Goal: Task Accomplishment & Management: Use online tool/utility

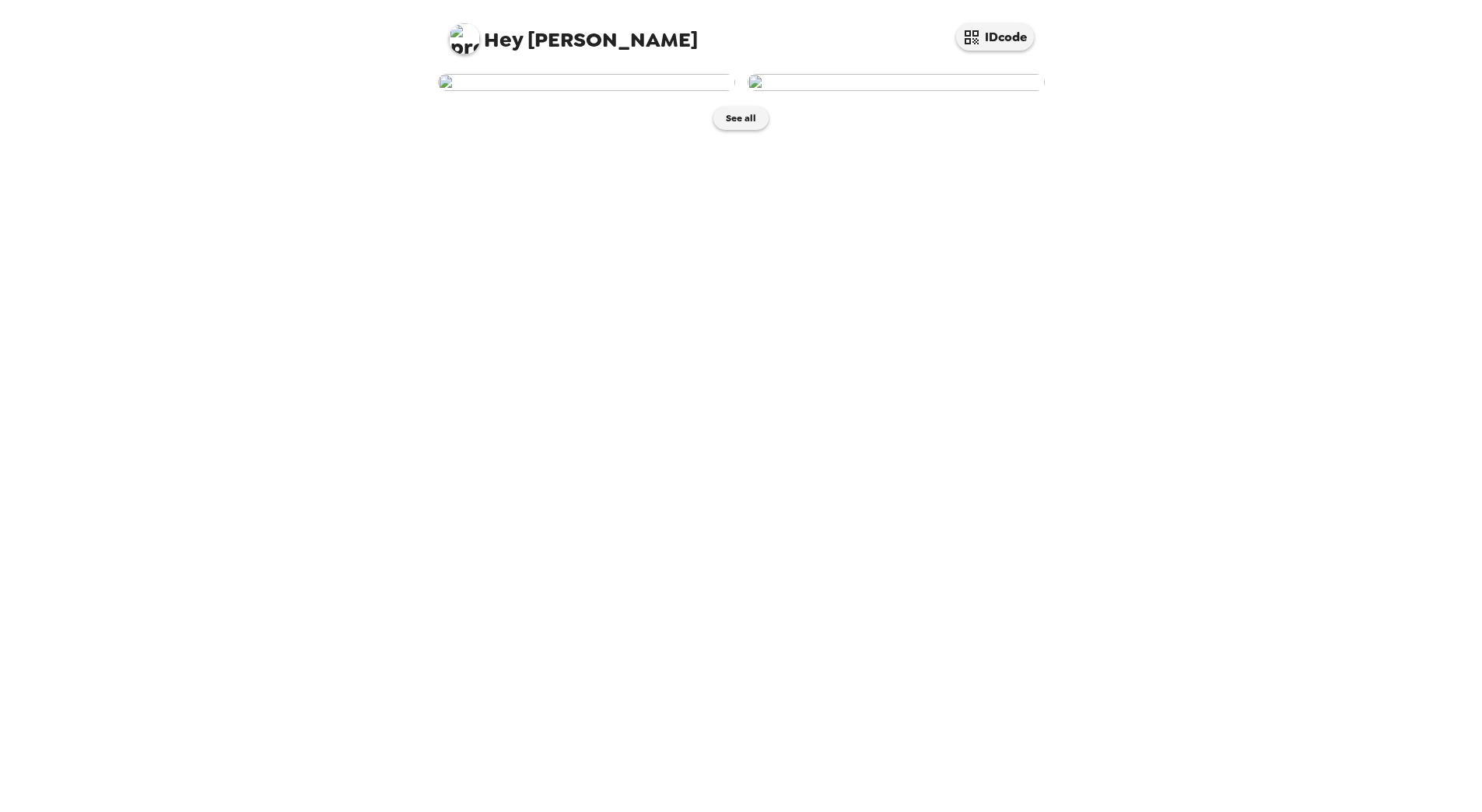
click at [646, 91] on img at bounding box center [586, 83] width 297 height 17
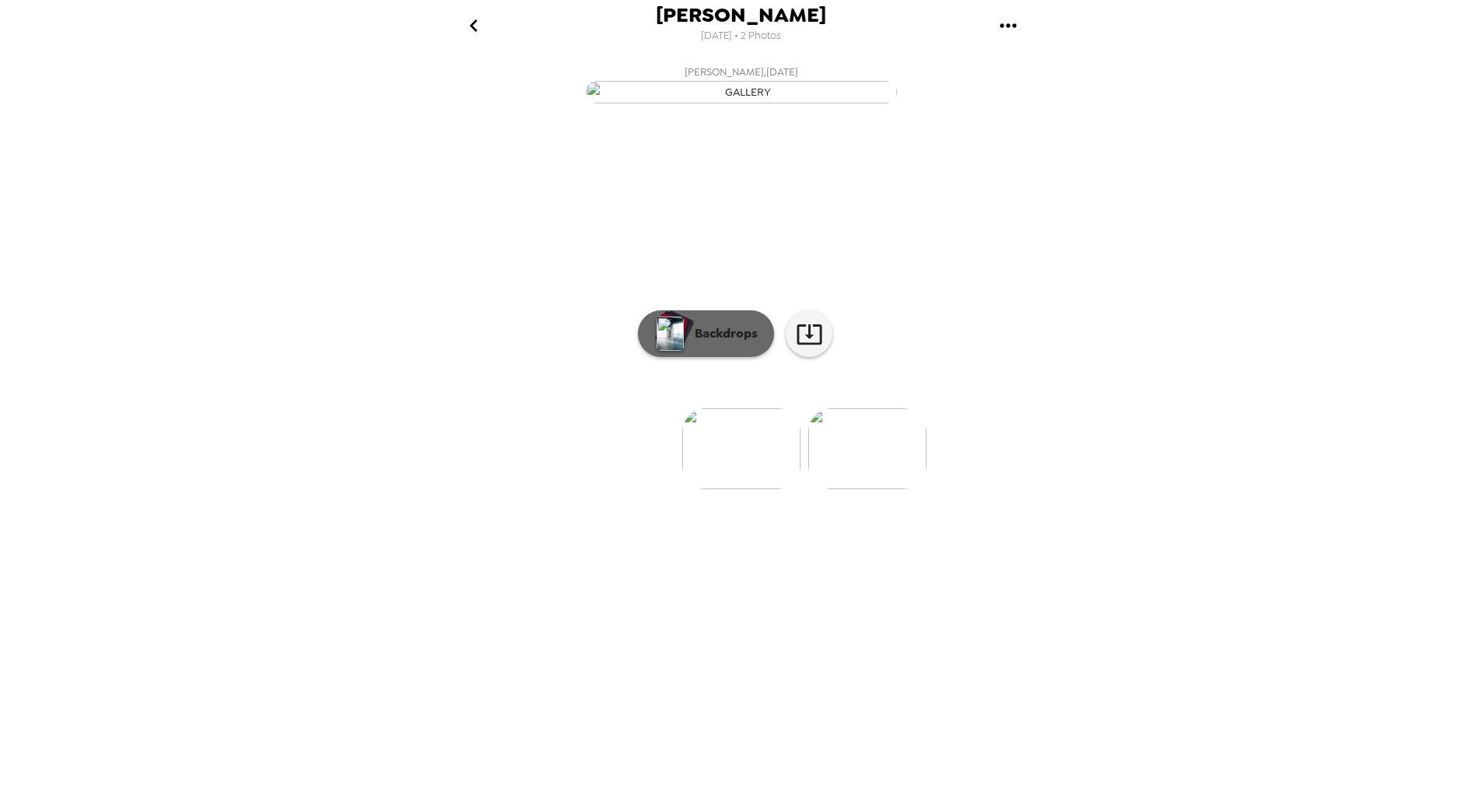
click at [696, 343] on p "Backdrops" at bounding box center [723, 333] width 71 height 18
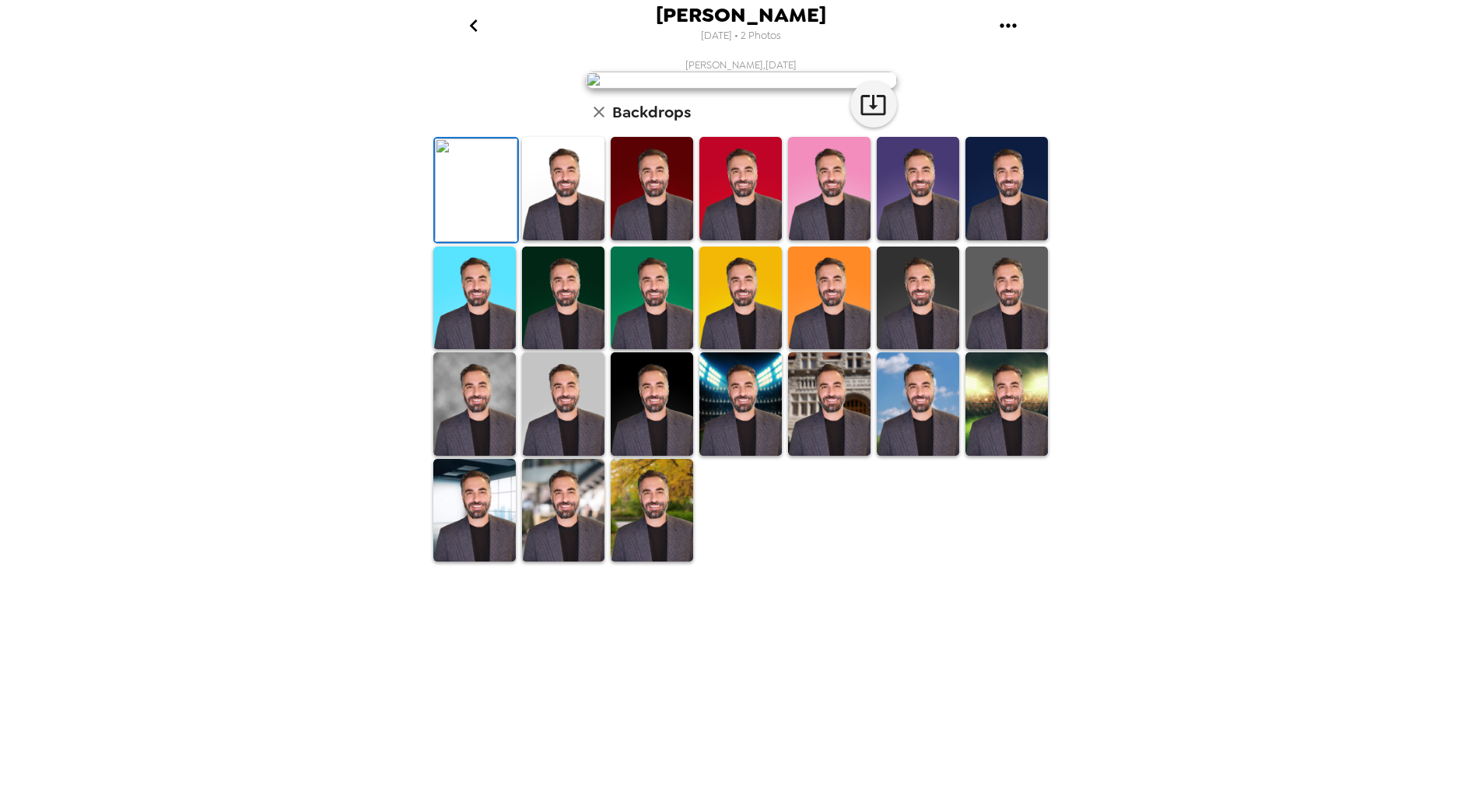
drag, startPoint x: 560, startPoint y: 698, endPoint x: 588, endPoint y: 685, distance: 30.9
click at [560, 350] on img at bounding box center [564, 298] width 83 height 104
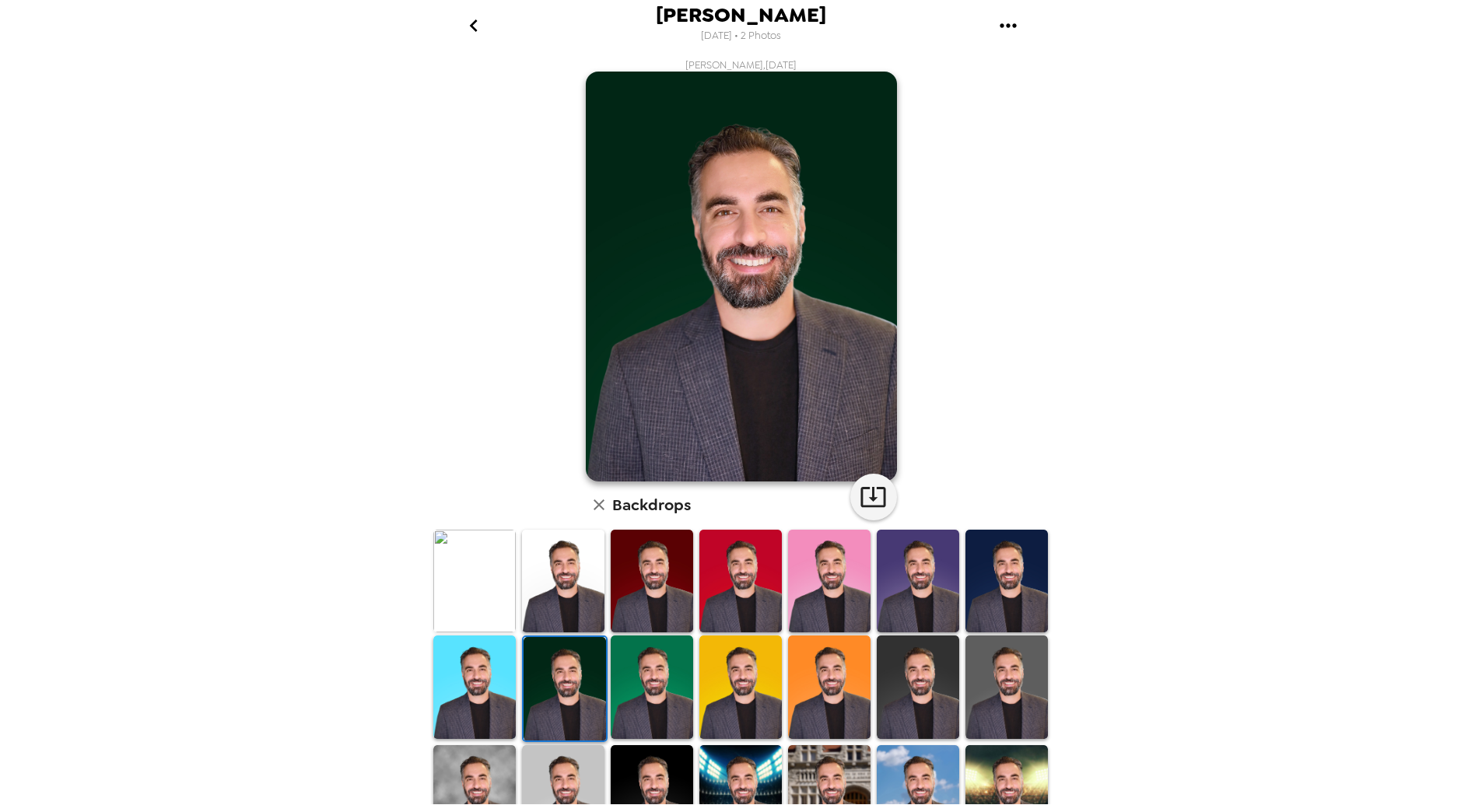
click at [638, 670] on img at bounding box center [652, 688] width 83 height 104
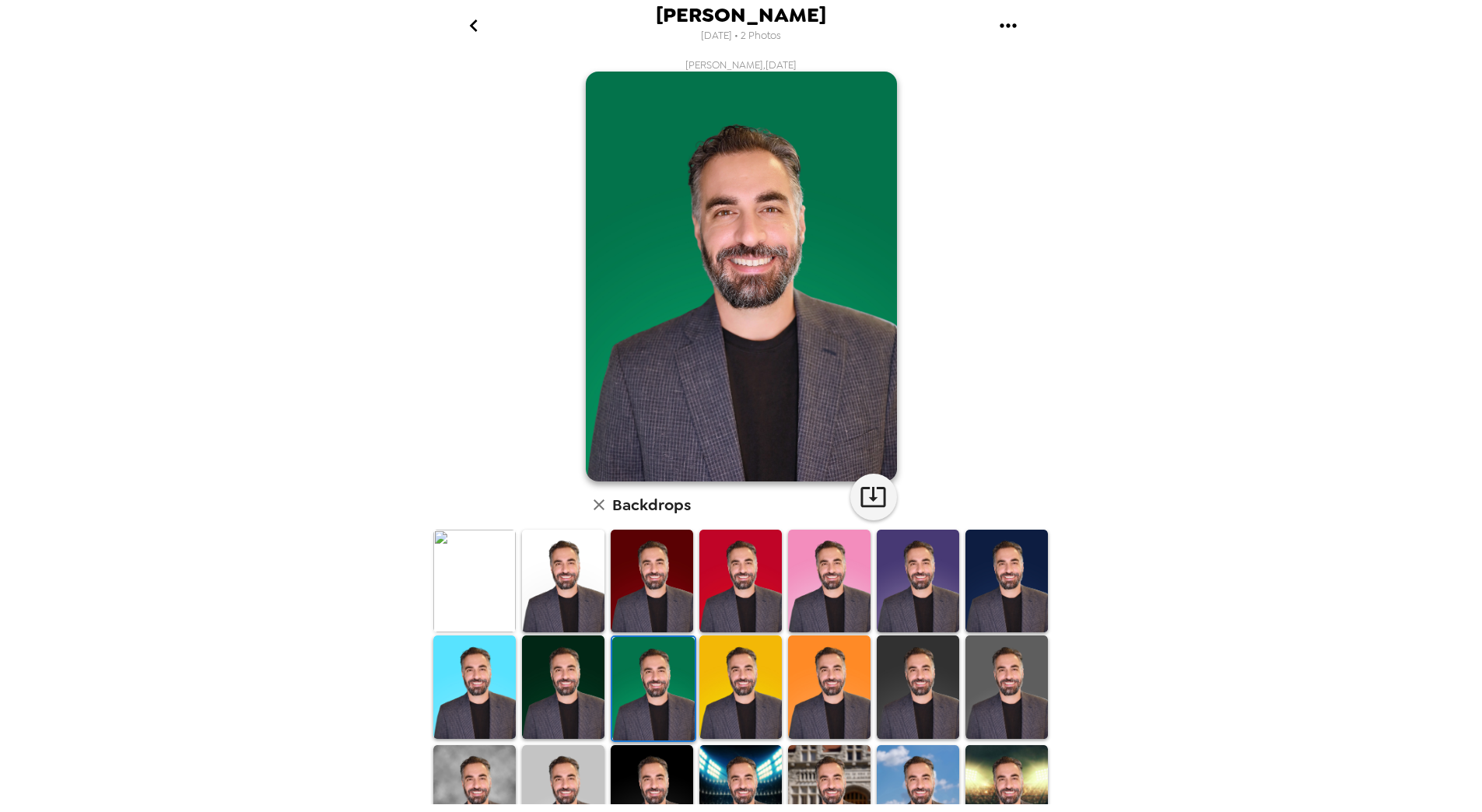
click at [641, 566] on img at bounding box center [652, 582] width 83 height 104
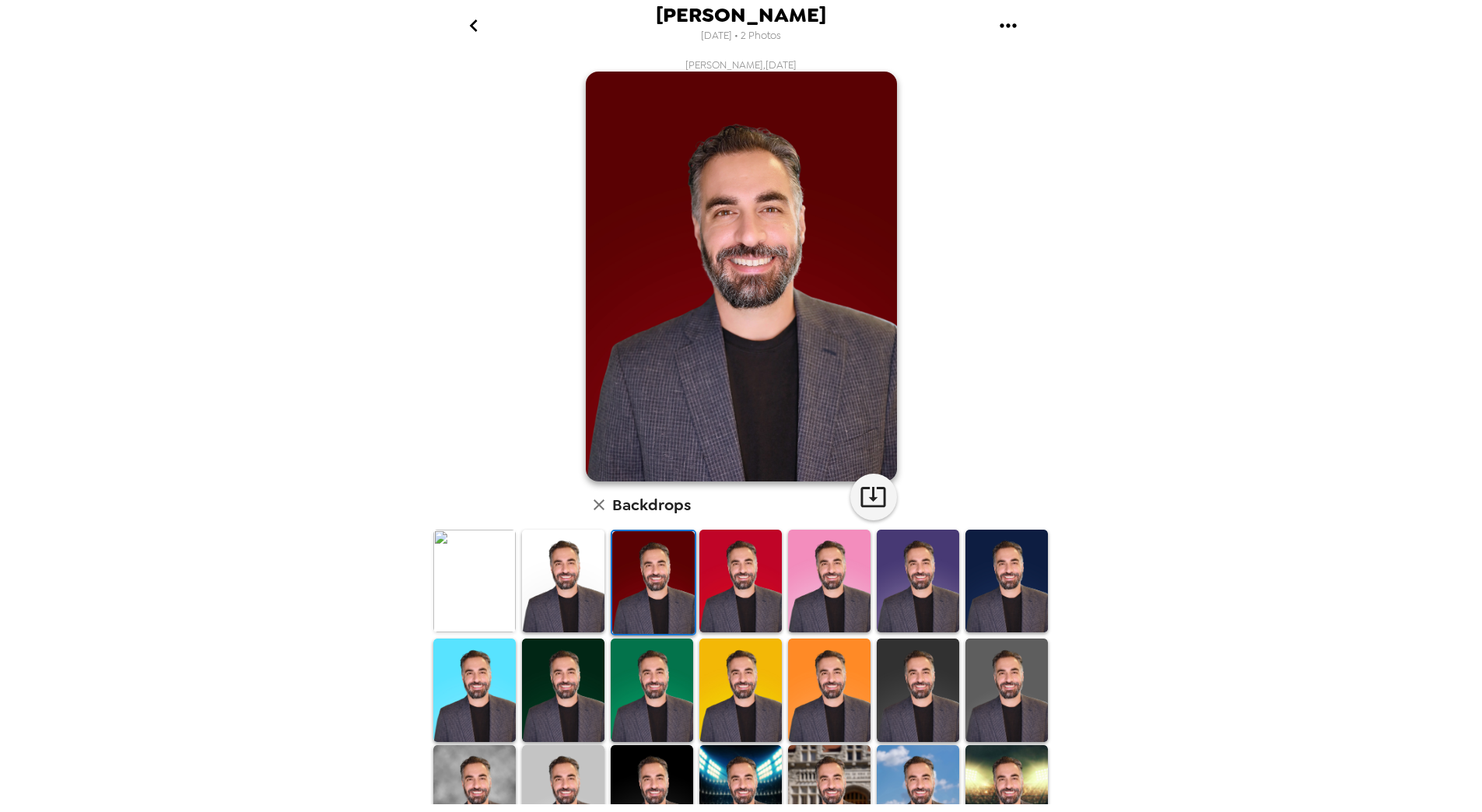
drag, startPoint x: 754, startPoint y: 579, endPoint x: 627, endPoint y: 596, distance: 128.1
click at [754, 579] on img at bounding box center [741, 582] width 83 height 104
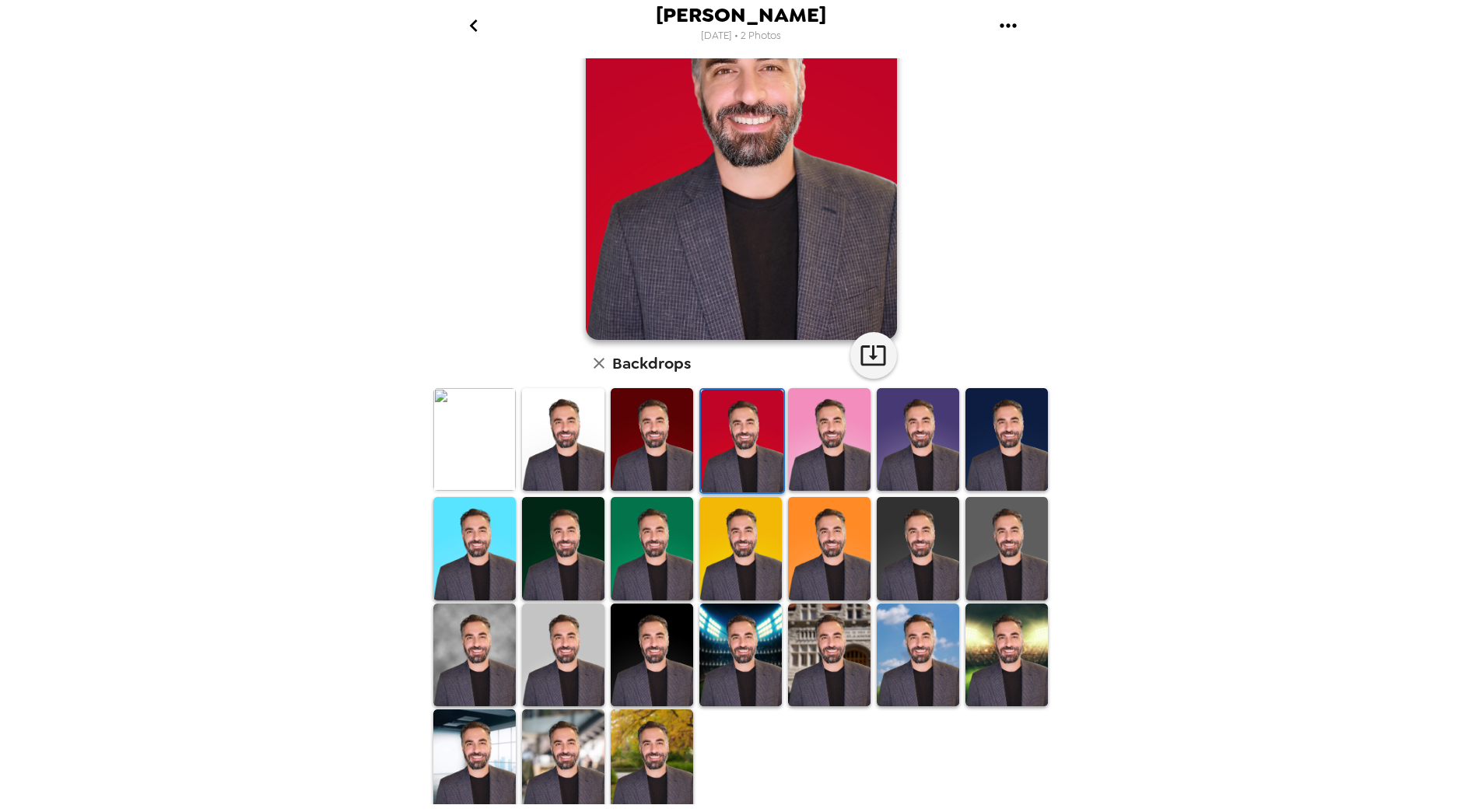
click at [470, 469] on img at bounding box center [474, 440] width 83 height 104
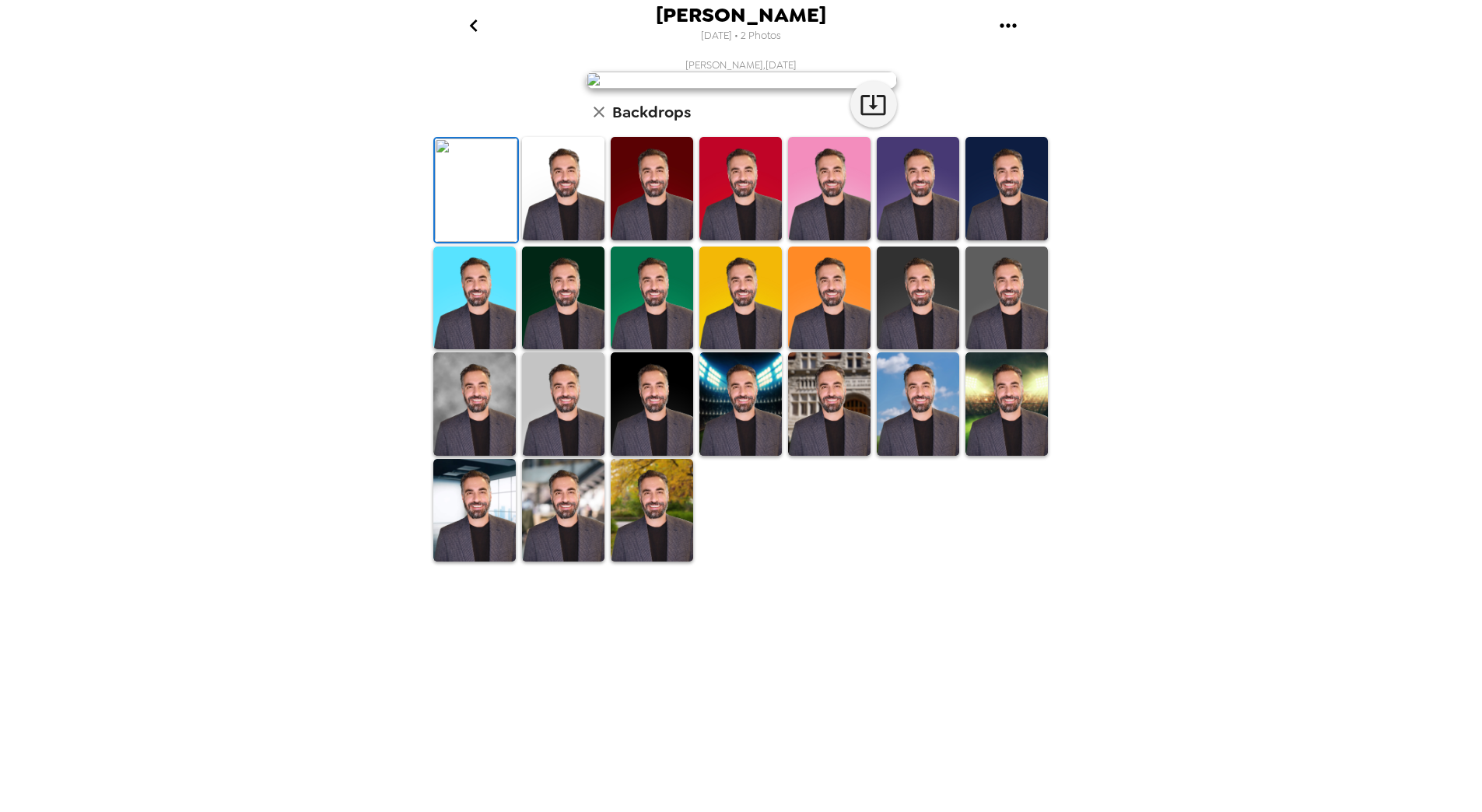
click at [572, 241] on img at bounding box center [564, 189] width 83 height 104
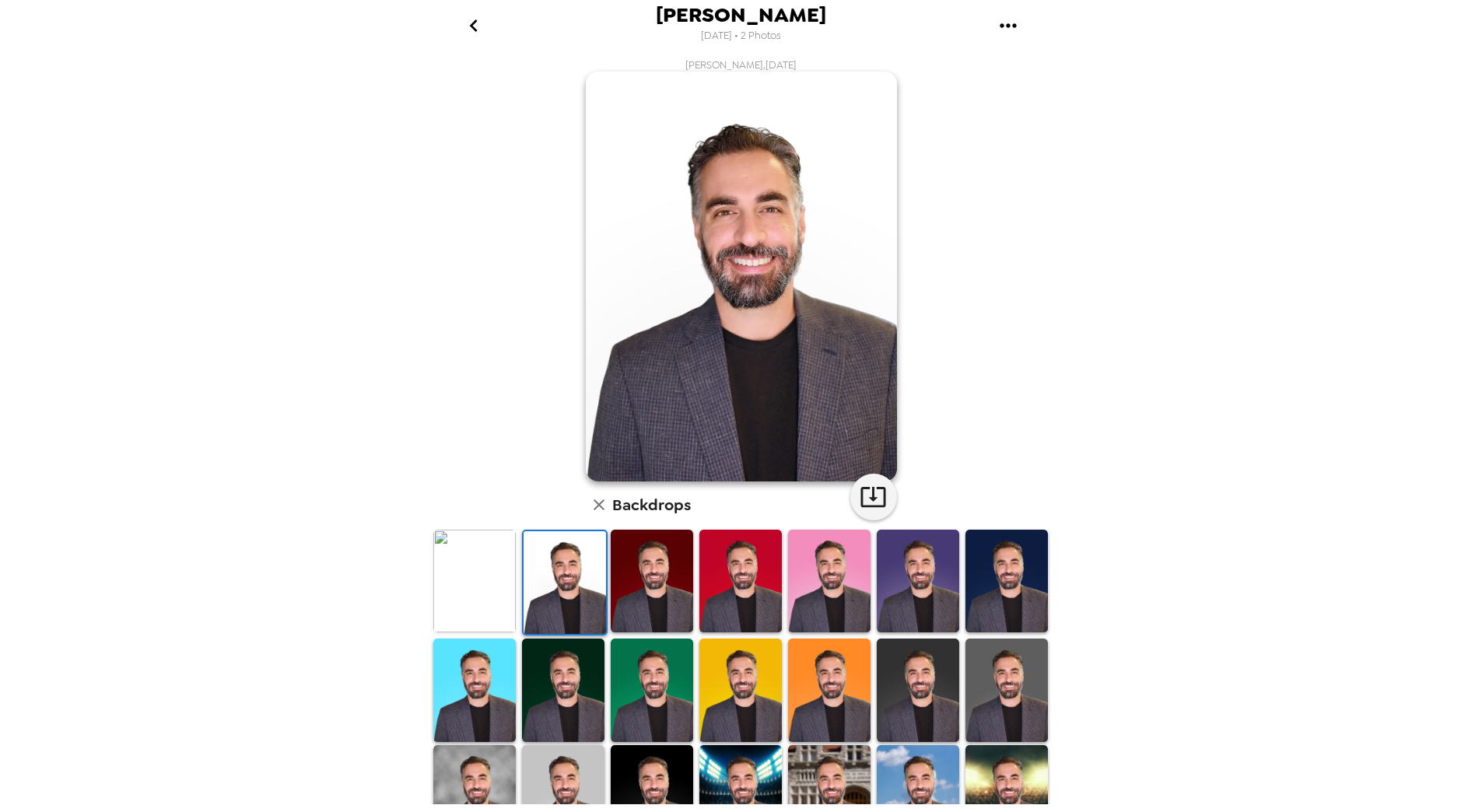
click at [497, 582] on img at bounding box center [474, 582] width 83 height 104
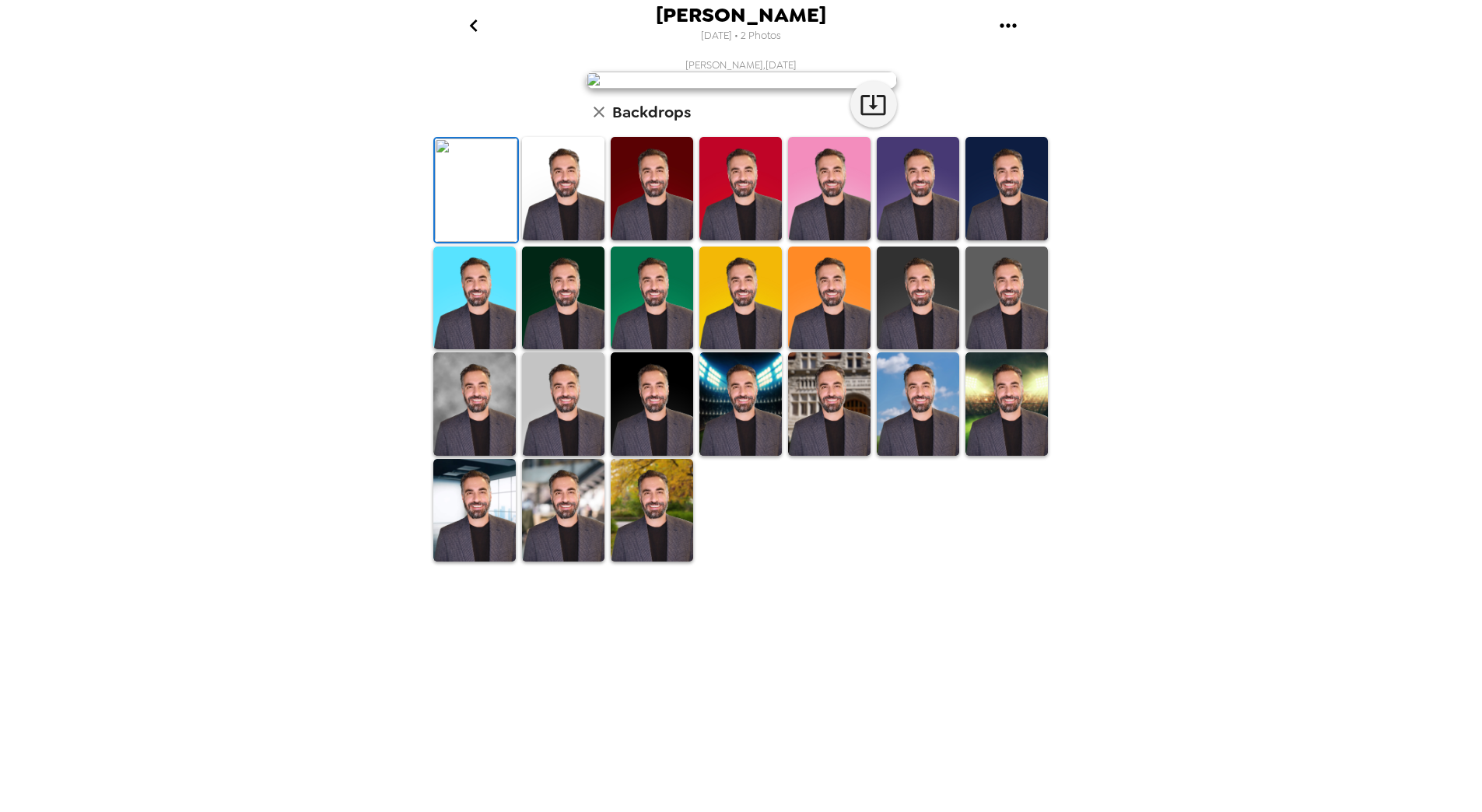
click at [841, 456] on img at bounding box center [830, 404] width 83 height 104
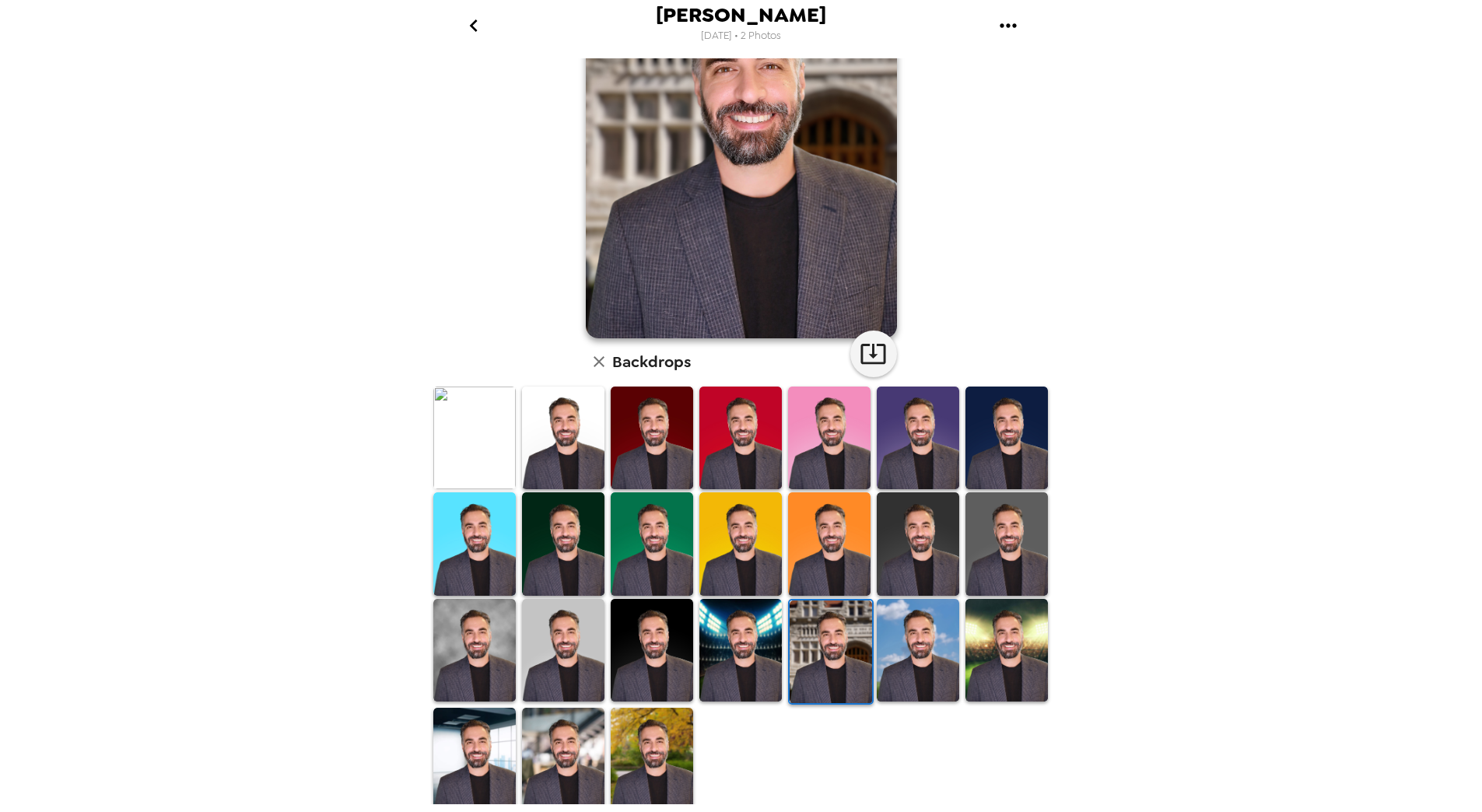
click at [762, 639] on img at bounding box center [741, 651] width 83 height 104
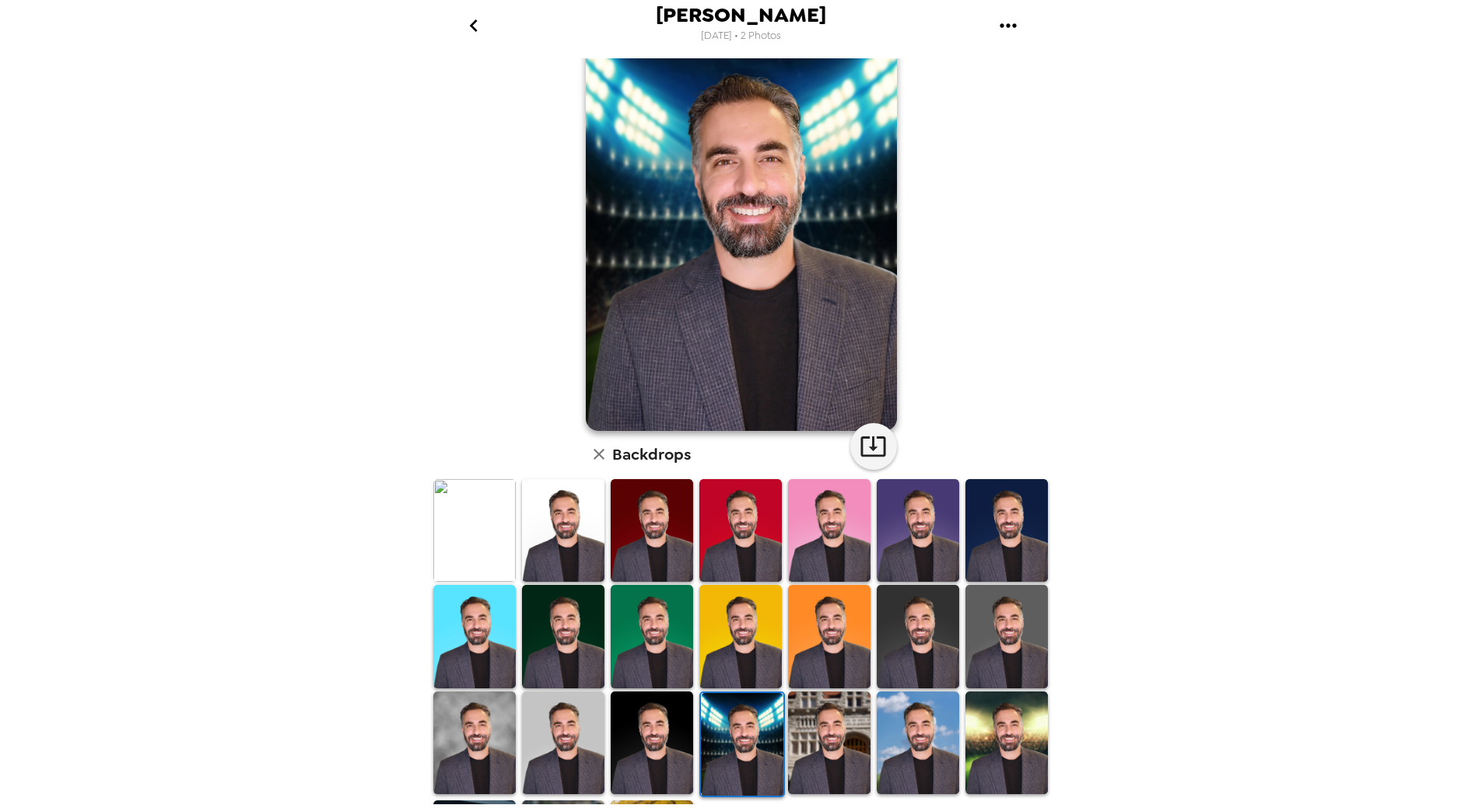
scroll to position [143, 0]
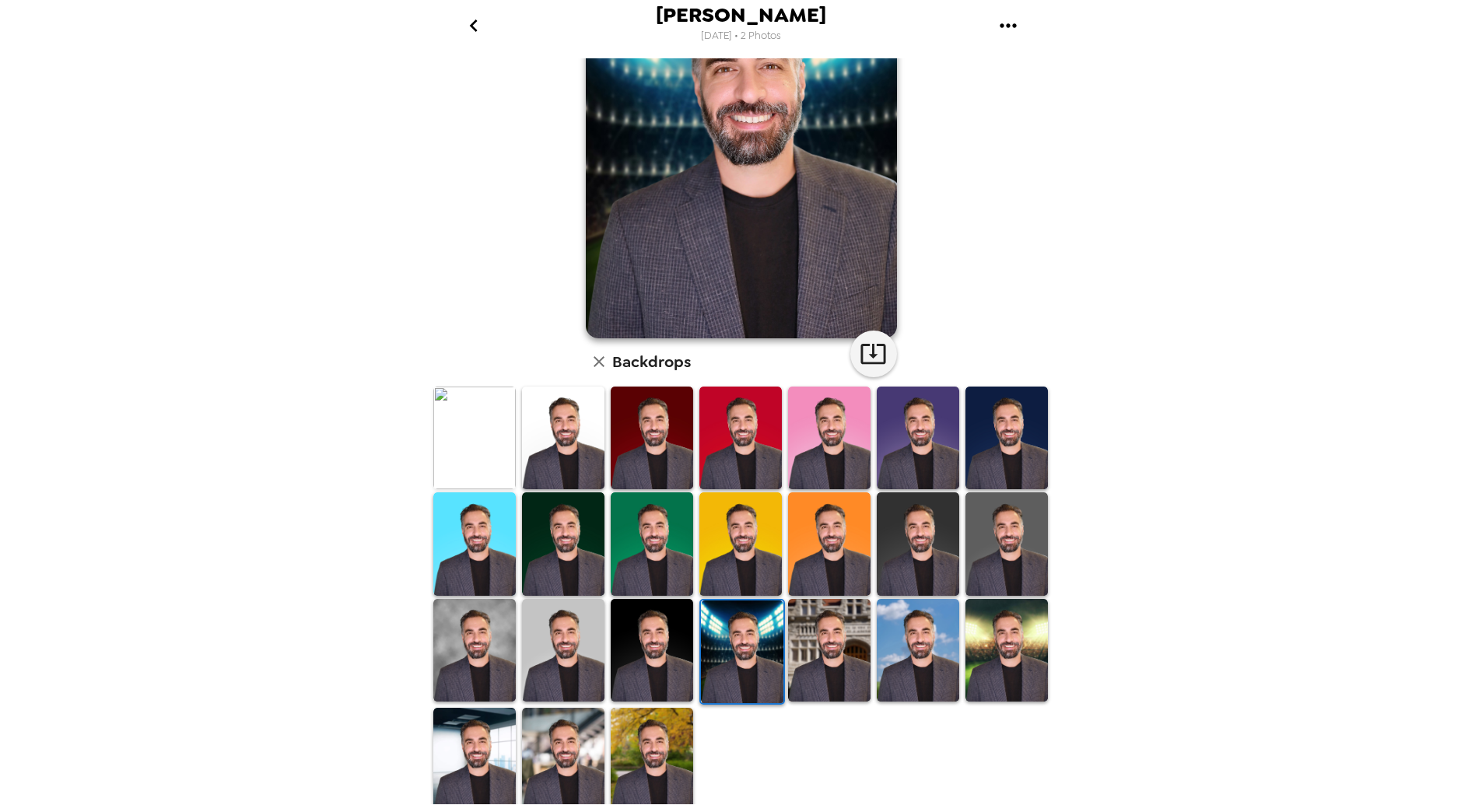
click at [635, 626] on img at bounding box center [652, 651] width 83 height 104
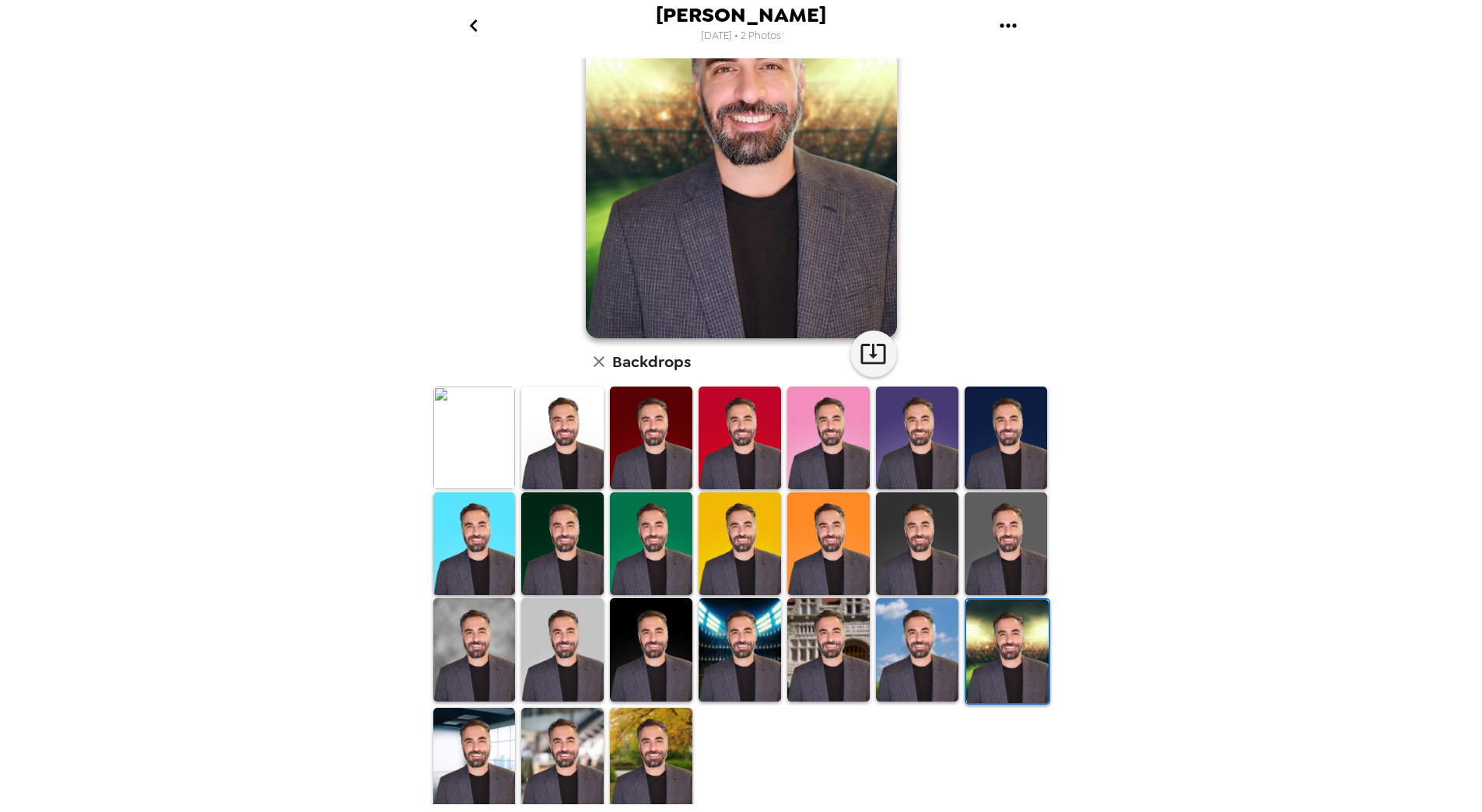
click at [560, 750] on img at bounding box center [563, 759] width 83 height 103
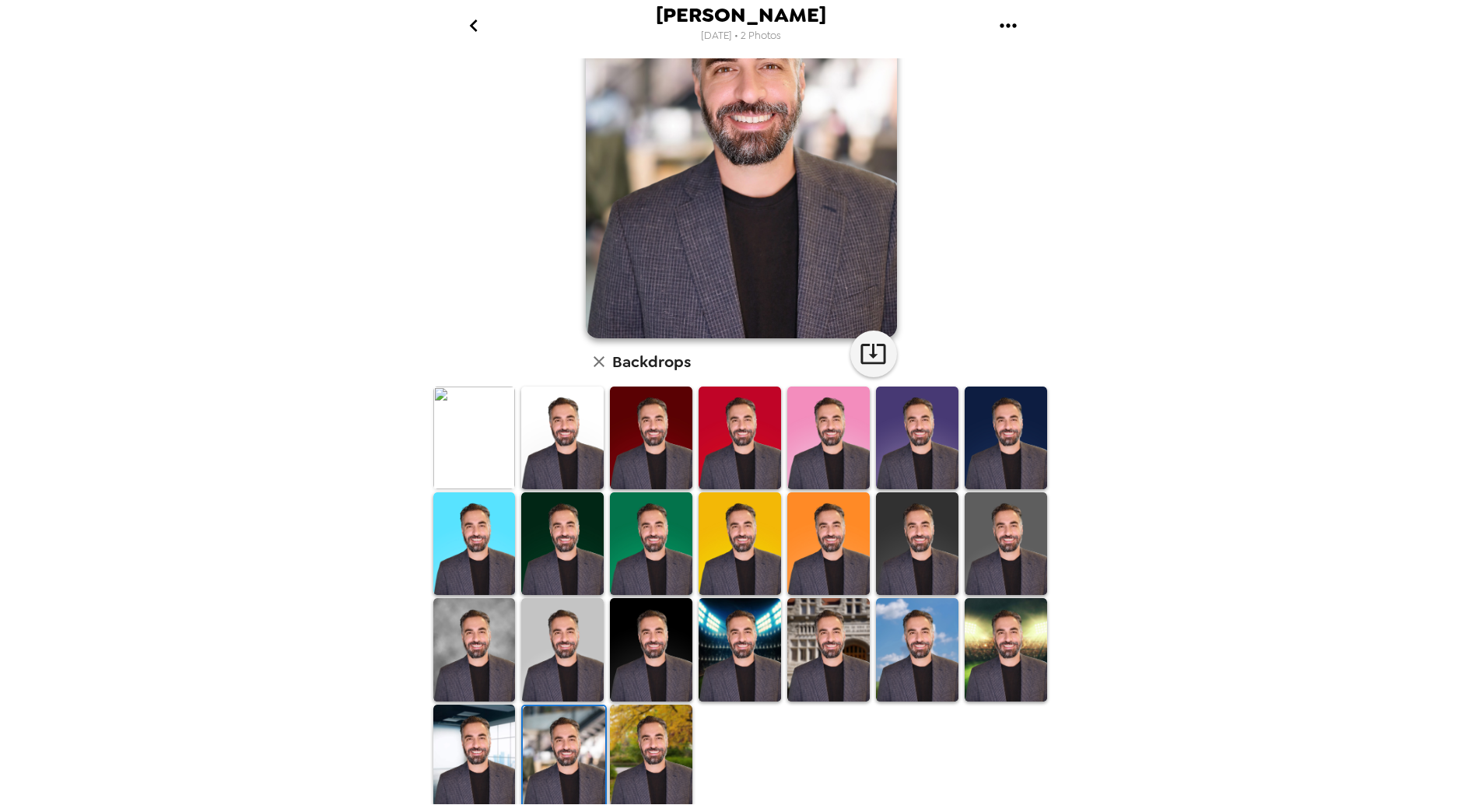
click at [624, 753] on img at bounding box center [652, 756] width 83 height 103
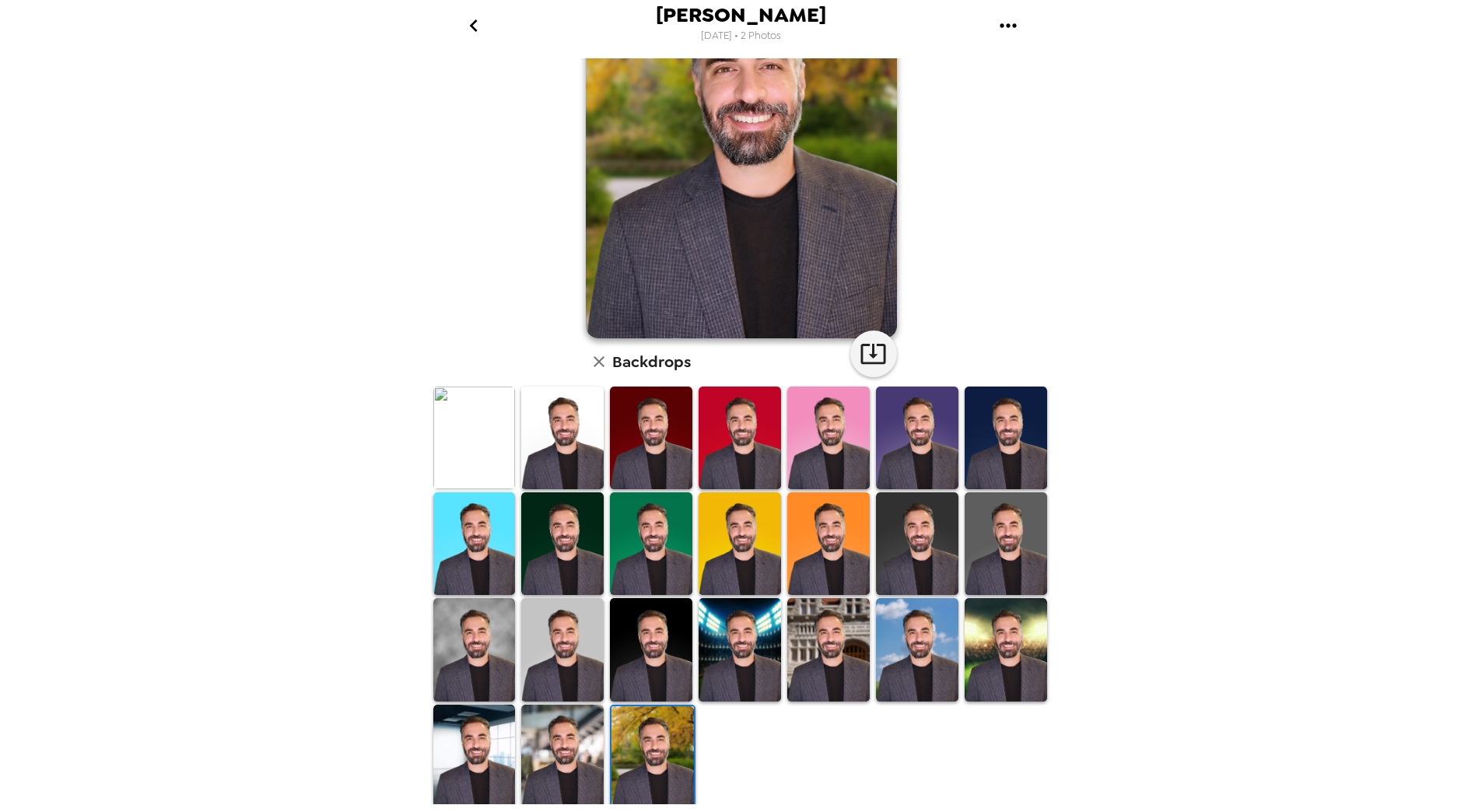
click at [483, 749] on img at bounding box center [474, 756] width 83 height 103
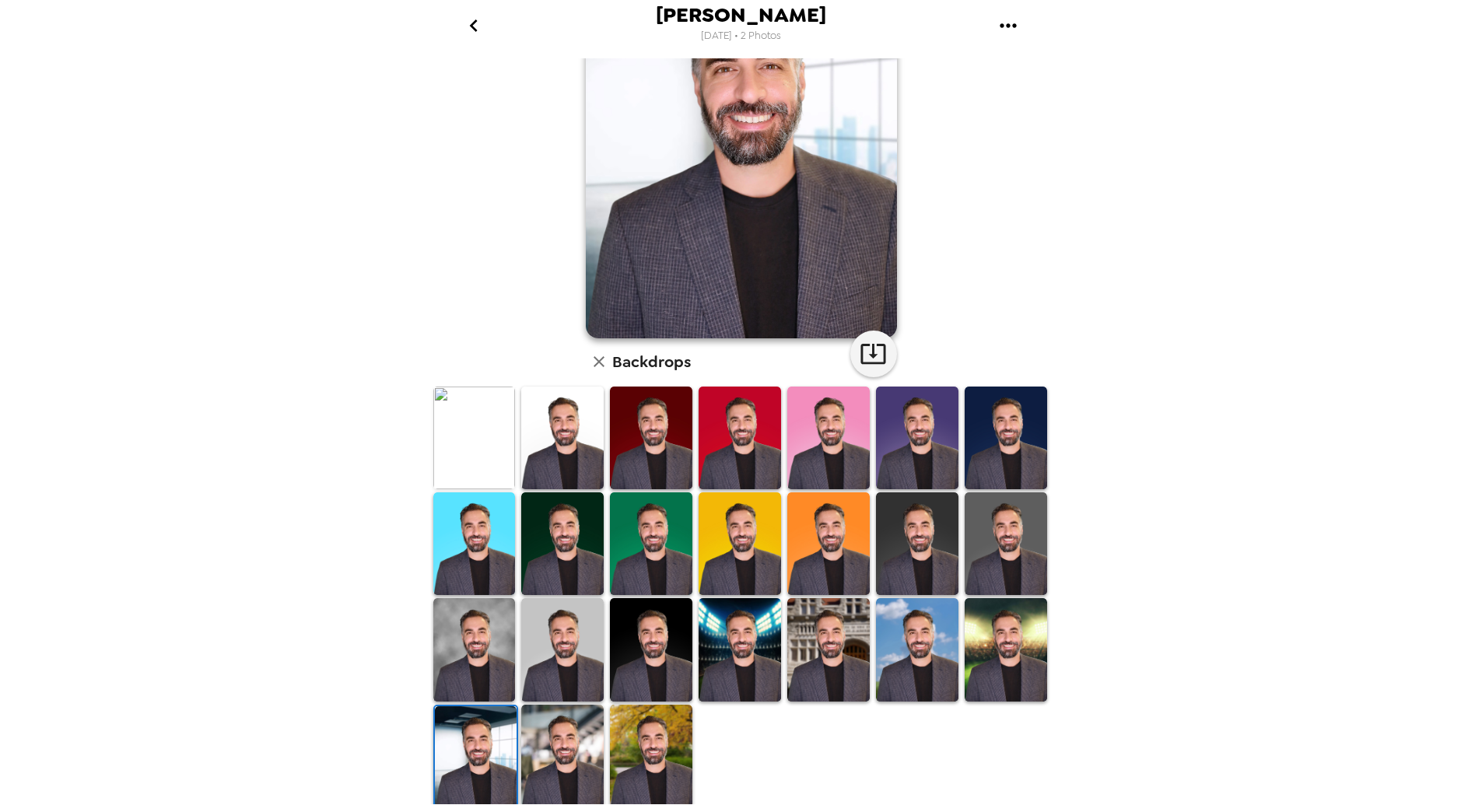
click at [480, 547] on img at bounding box center [474, 544] width 83 height 103
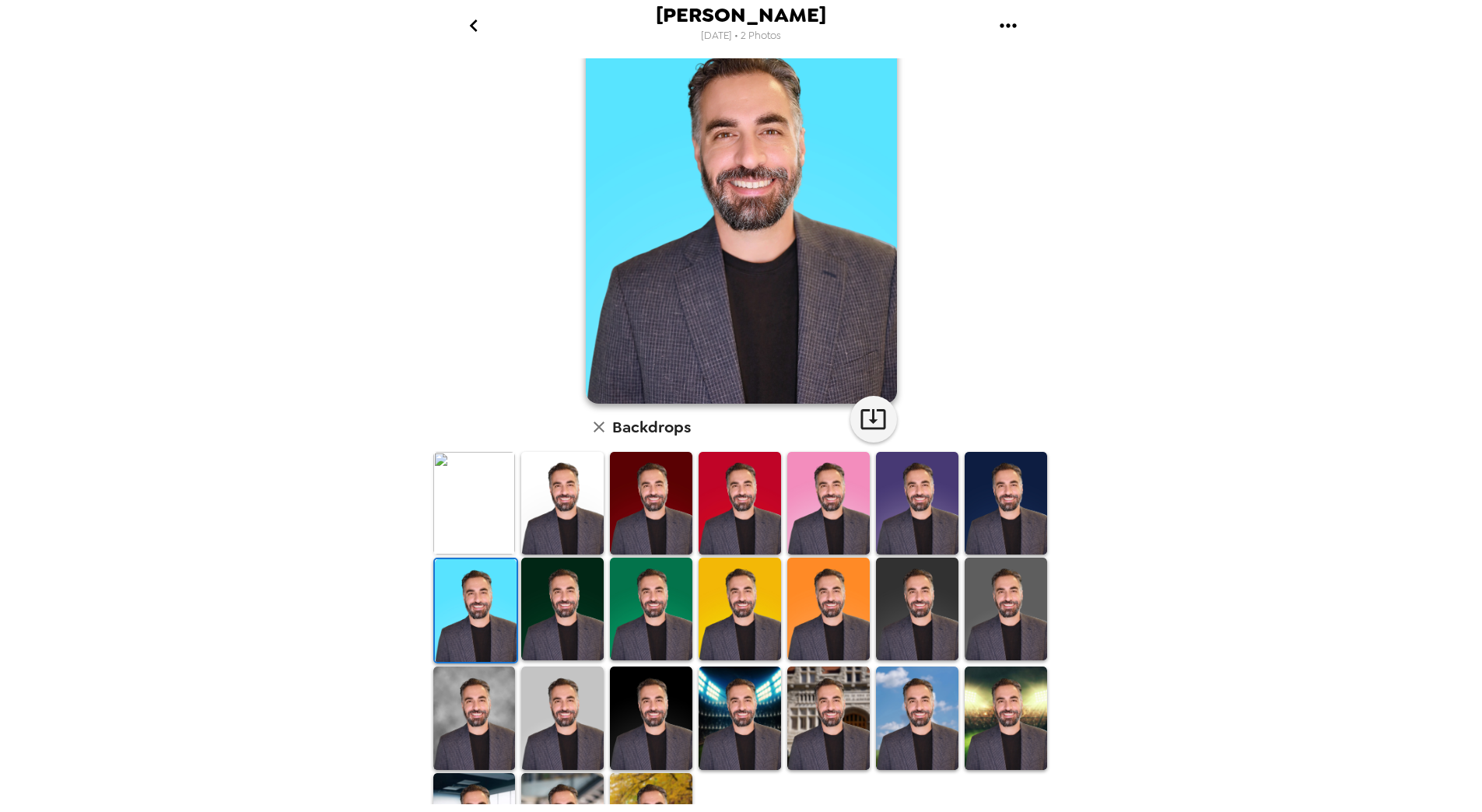
click at [481, 491] on img at bounding box center [474, 503] width 83 height 103
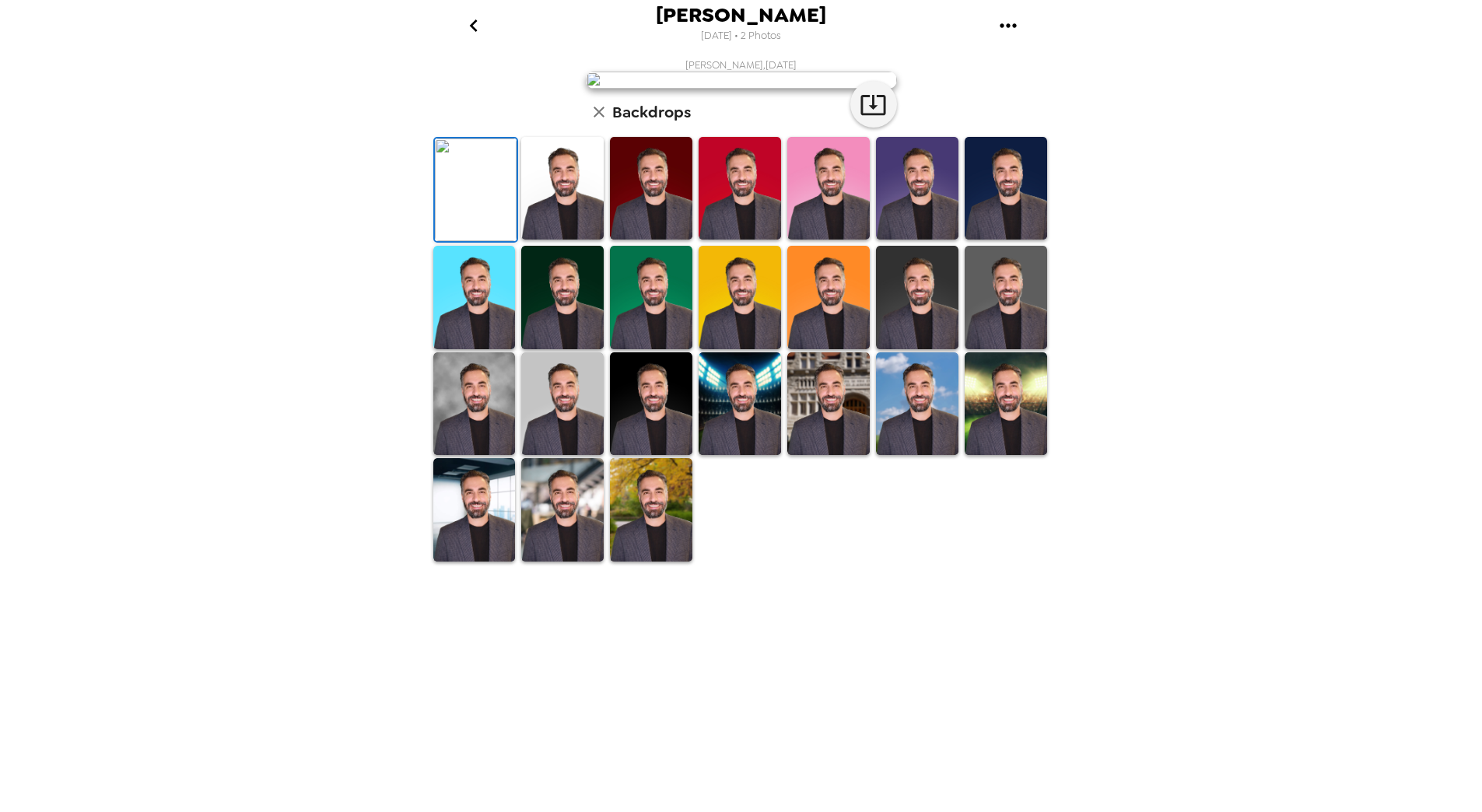
click at [587, 348] on img at bounding box center [563, 296] width 83 height 103
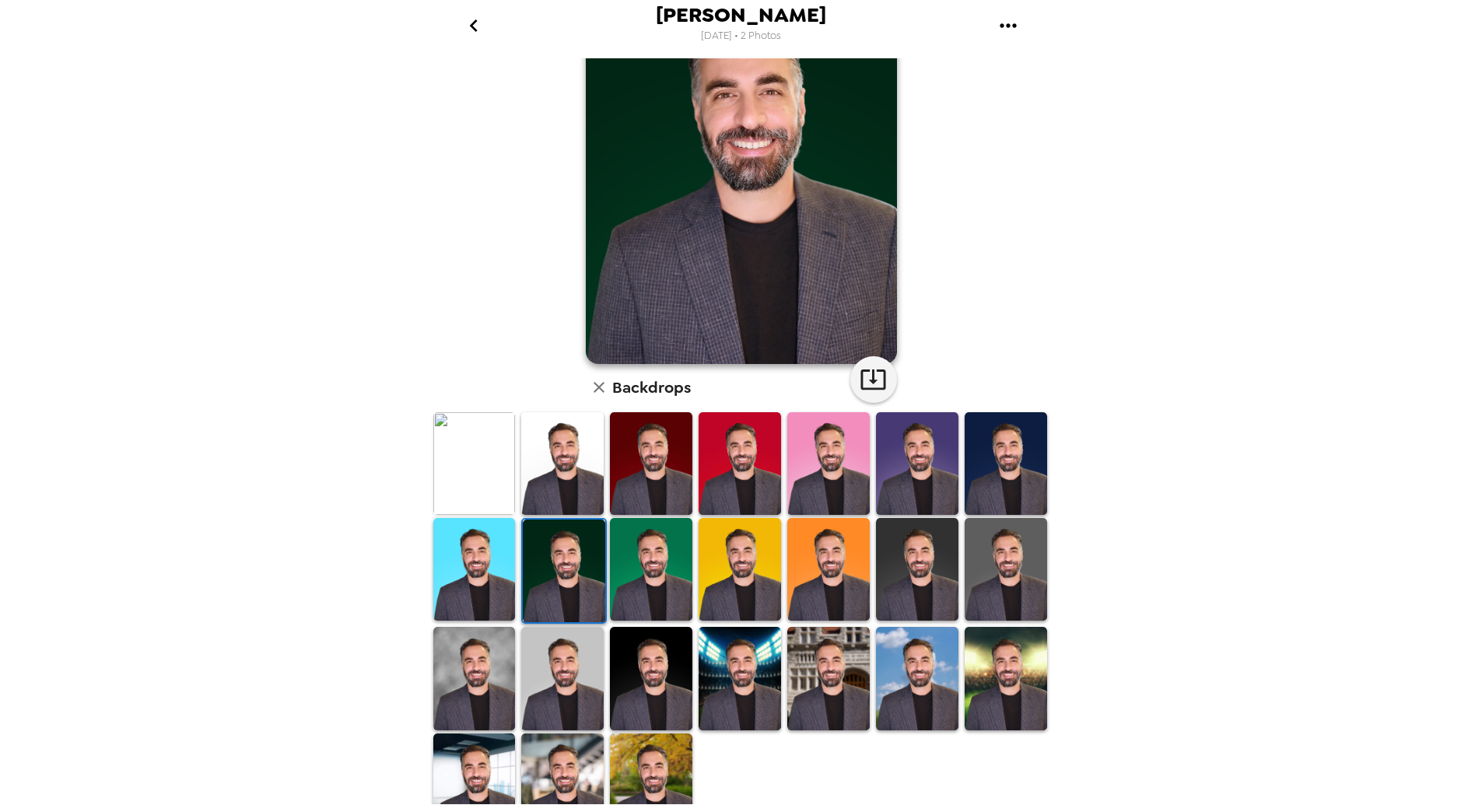
scroll to position [143, 0]
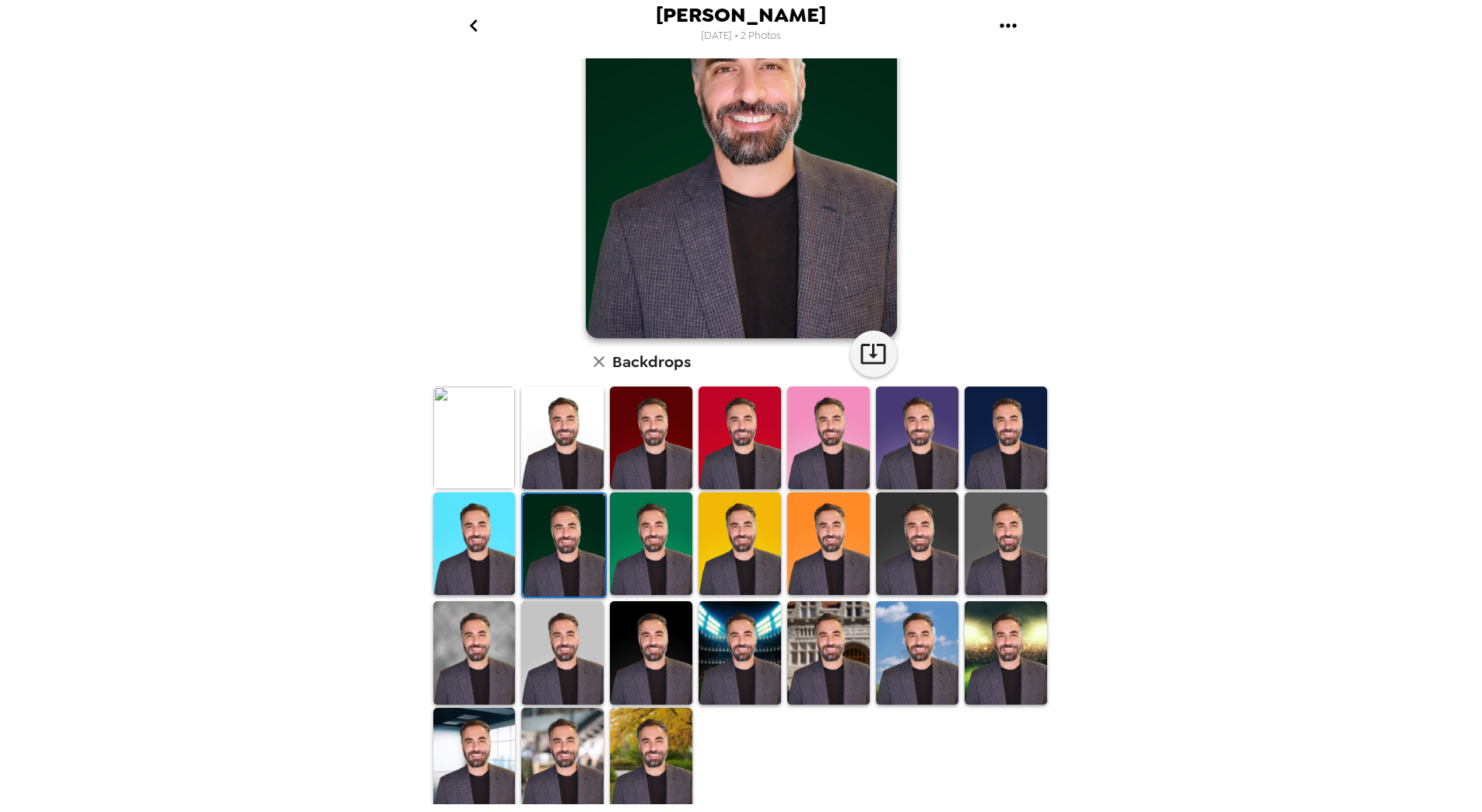
click at [474, 413] on img at bounding box center [474, 438] width 83 height 103
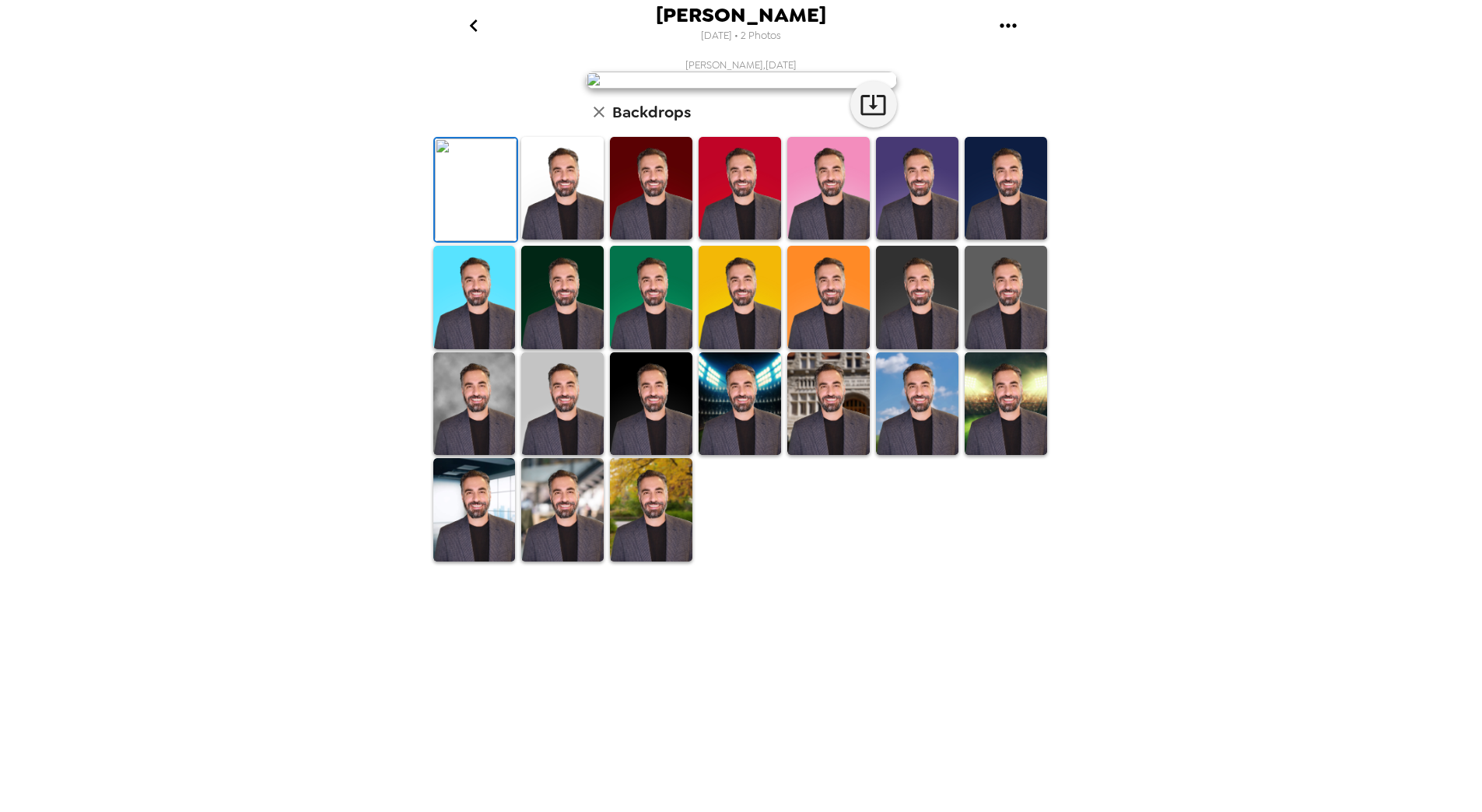
click at [482, 561] on img at bounding box center [474, 509] width 83 height 103
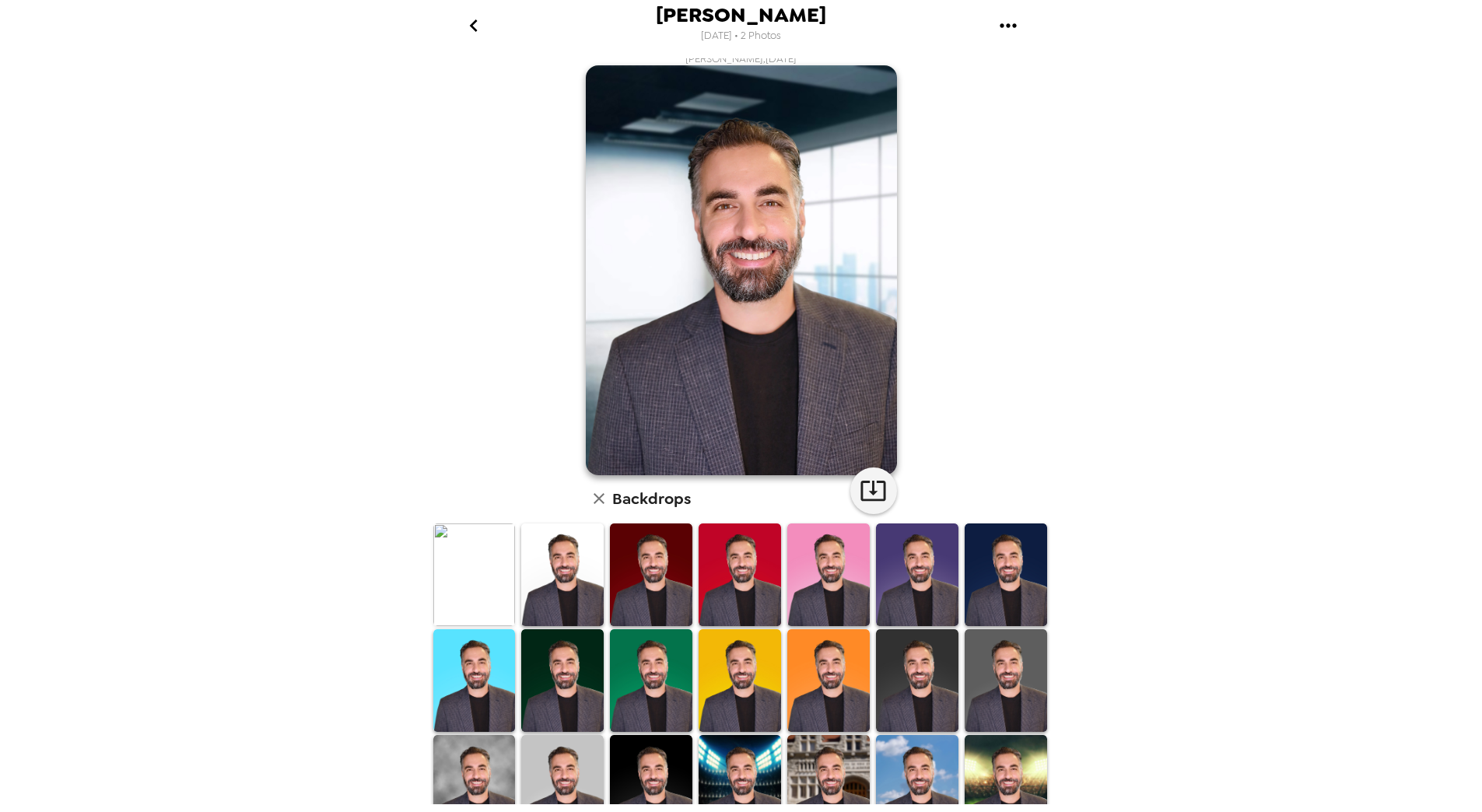
scroll to position [0, 0]
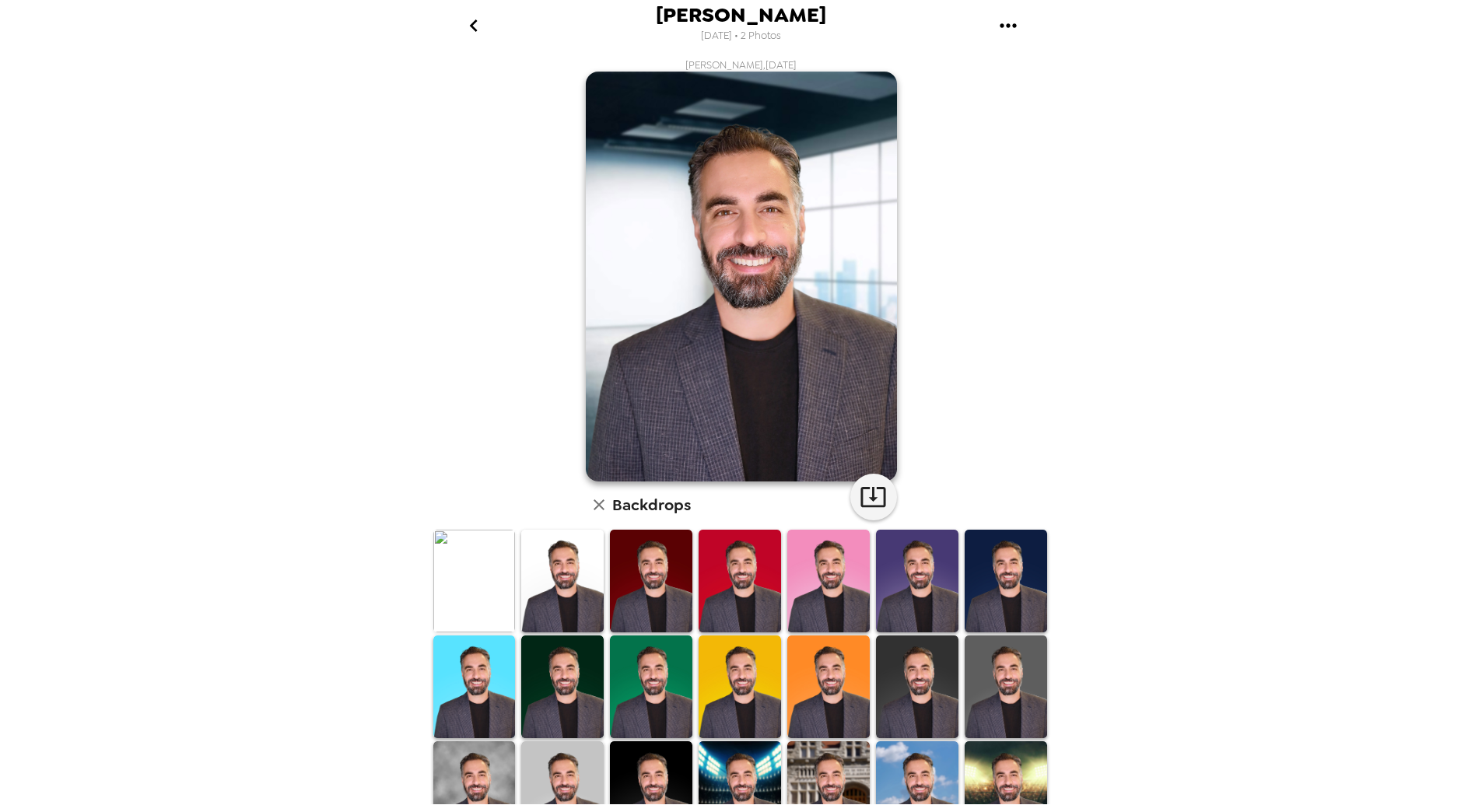
click at [476, 579] on img at bounding box center [474, 581] width 83 height 103
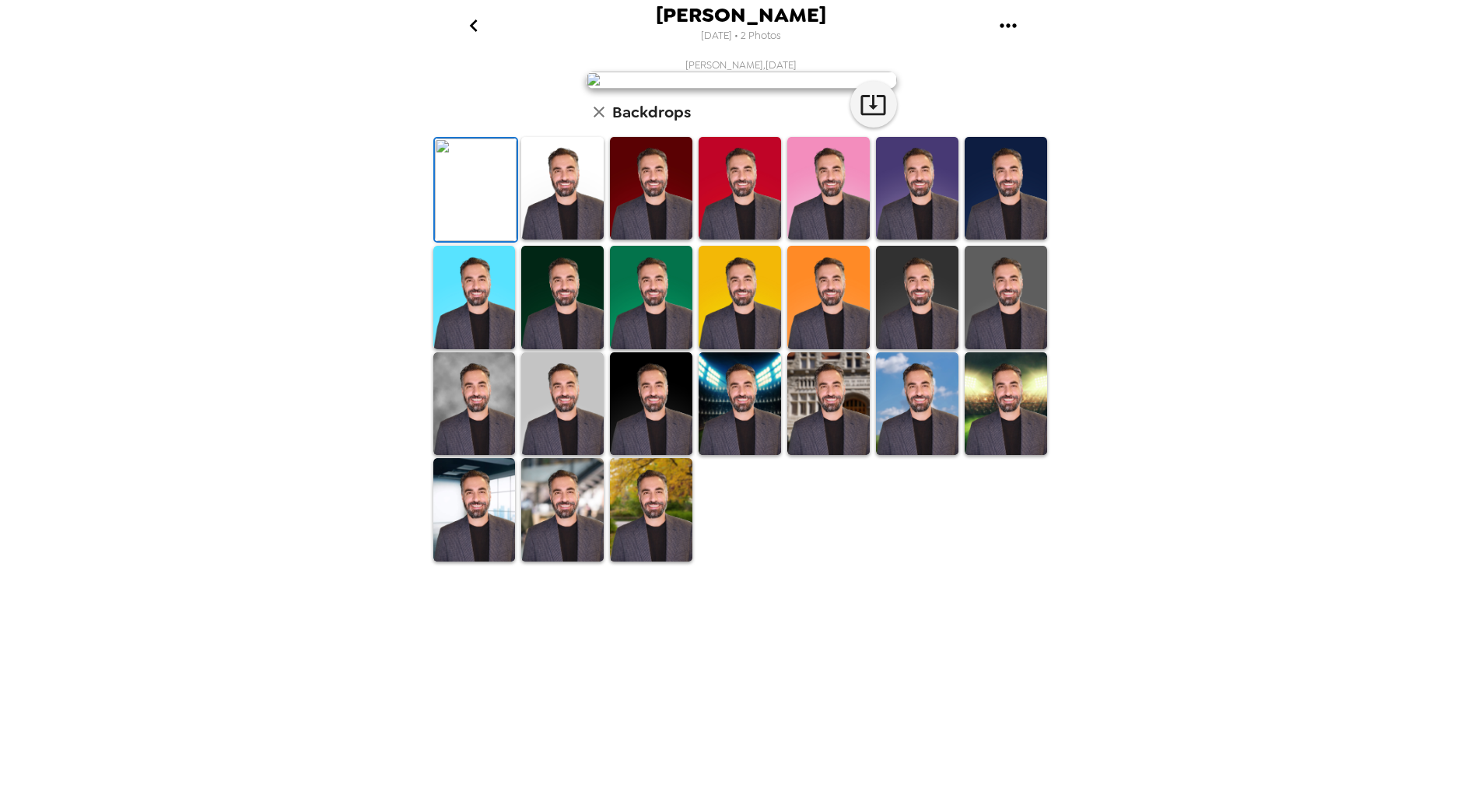
scroll to position [143, 0]
click at [455, 455] on img at bounding box center [474, 403] width 83 height 103
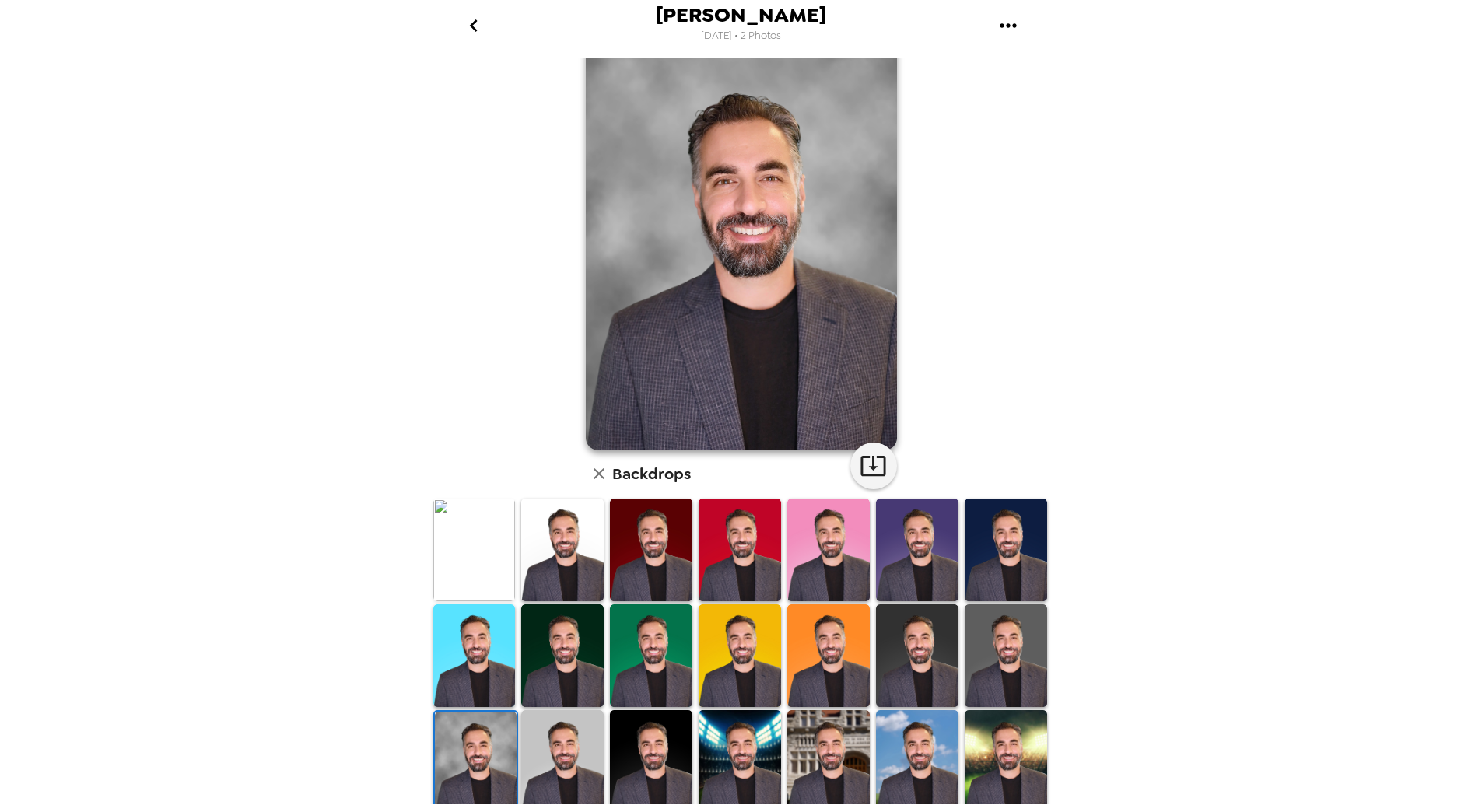
scroll to position [0, 0]
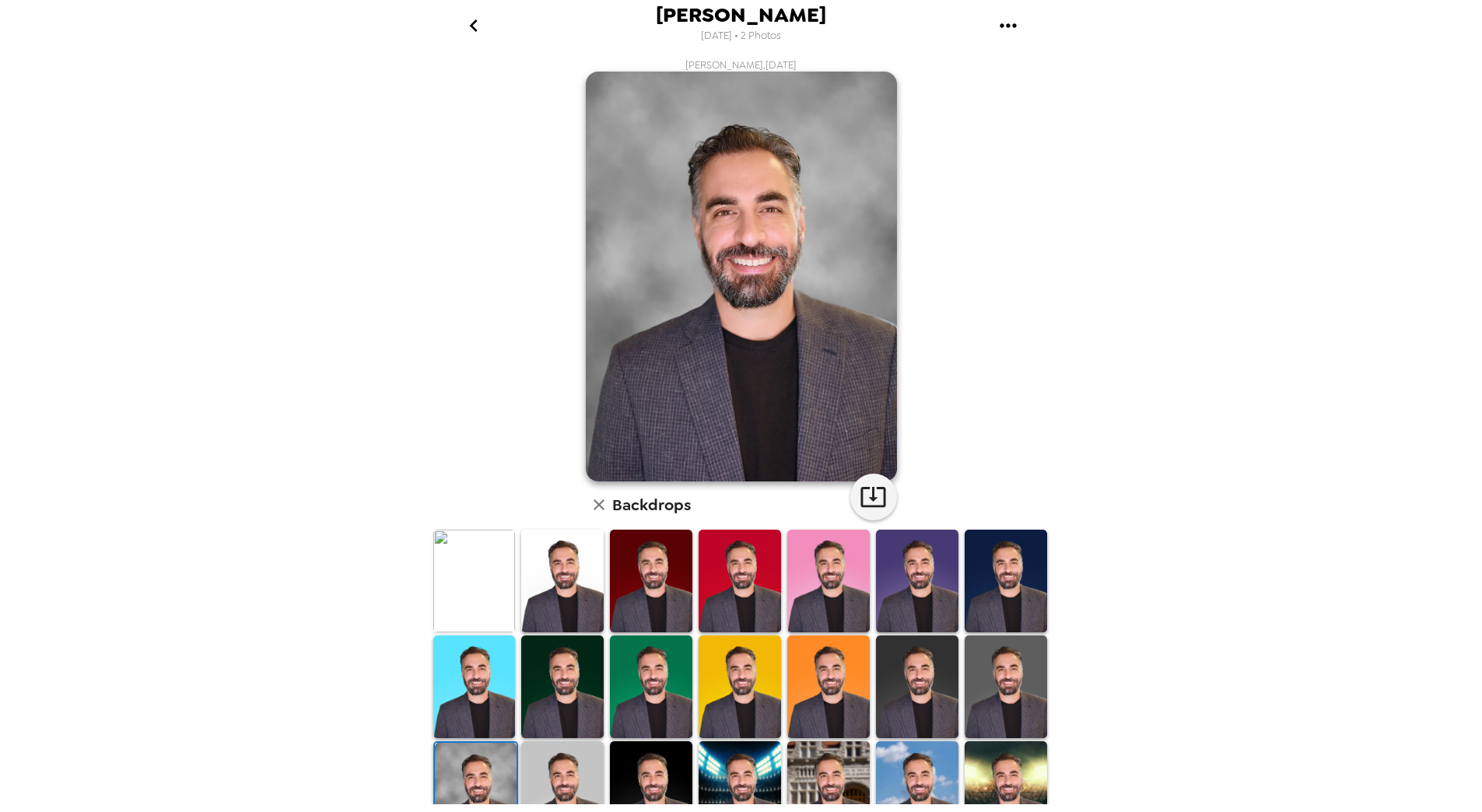
click at [503, 571] on img at bounding box center [474, 581] width 83 height 103
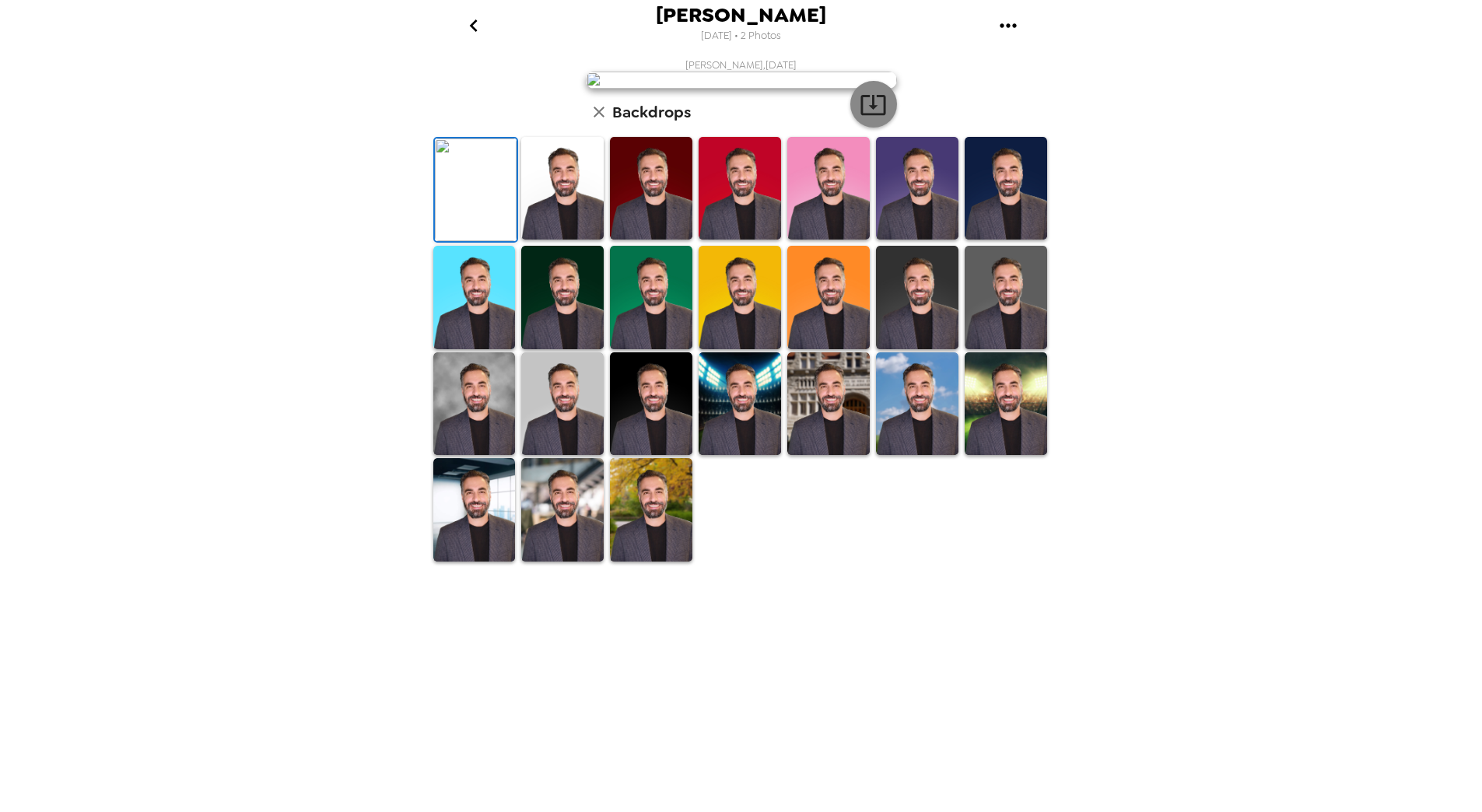
click at [868, 115] on icon "button" at bounding box center [873, 105] width 25 height 20
click at [1307, 178] on div "Lorenzo Diglio 9/19/2025 • 2 Photos Lorenzo Diglio , 09-18-2025 Backdrops" at bounding box center [741, 406] width 1482 height 812
